Goal: Information Seeking & Learning: Learn about a topic

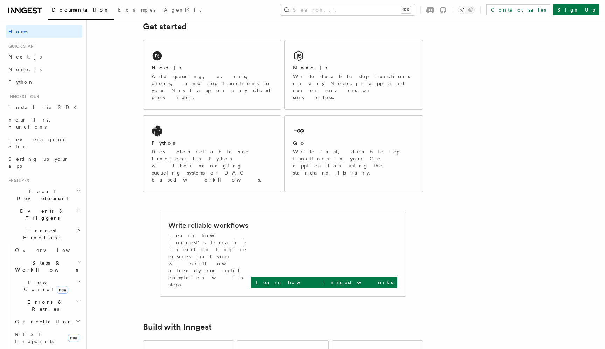
scroll to position [125, 0]
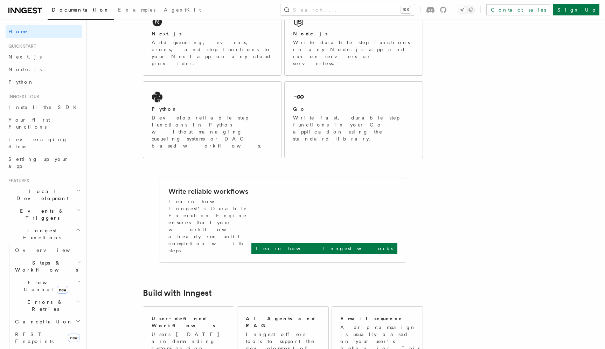
scroll to position [143, 0]
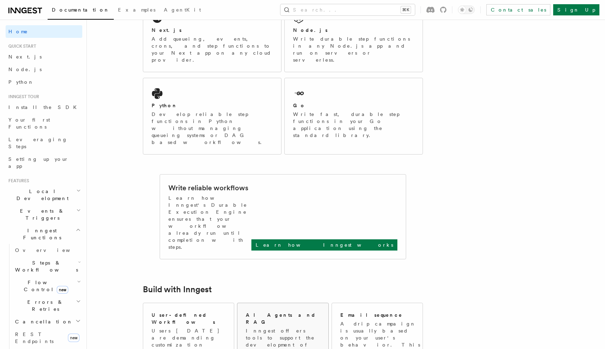
click at [263, 311] on div "AI Agents and RAG Inngest offers tools to support the development of AI-powered…" at bounding box center [283, 354] width 75 height 86
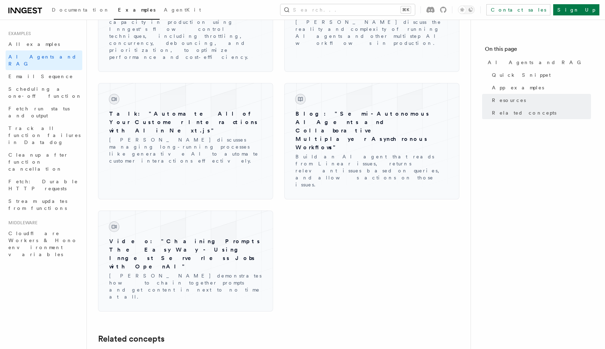
scroll to position [1092, 0]
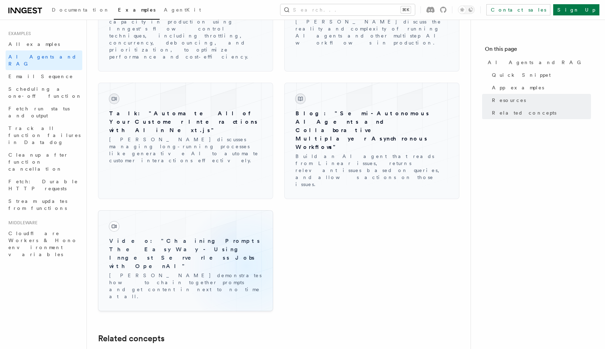
click at [246, 272] on p "[PERSON_NAME] demonstrates how to chain together prompts and get content in nex…" at bounding box center [185, 286] width 153 height 28
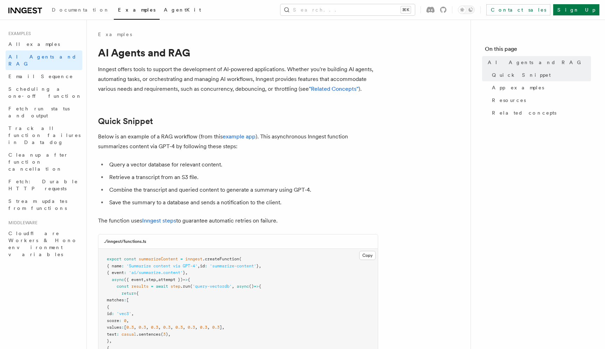
click at [160, 13] on link "AgentKit" at bounding box center [183, 10] width 46 height 17
